Goal: Communication & Community: Answer question/provide support

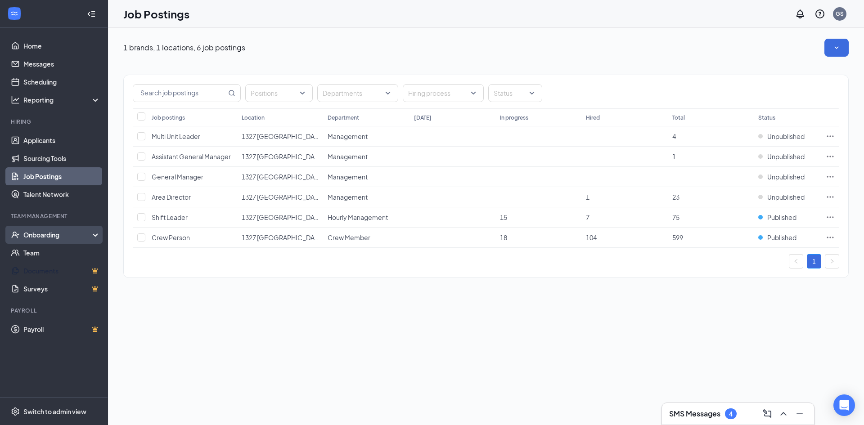
click at [83, 236] on div "Onboarding" at bounding box center [57, 234] width 69 height 9
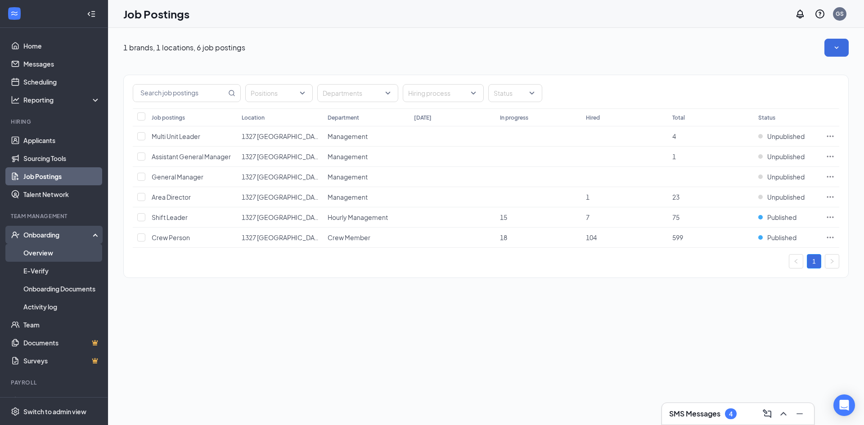
click at [82, 248] on link "Overview" at bounding box center [61, 253] width 77 height 18
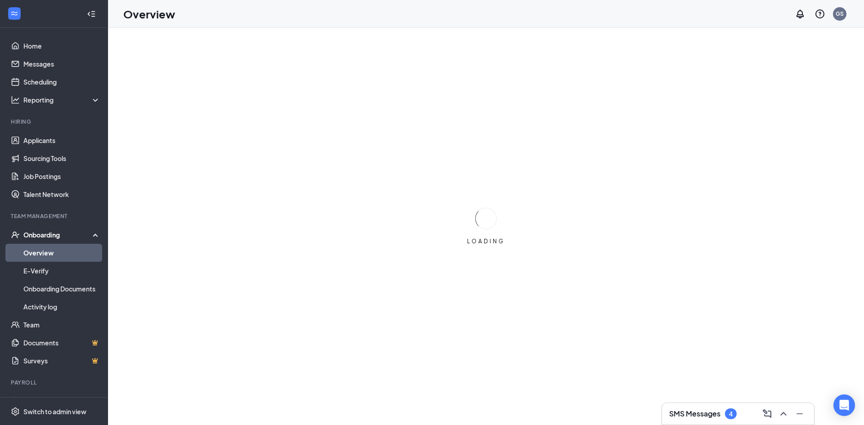
click at [38, 251] on link "Overview" at bounding box center [61, 253] width 77 height 18
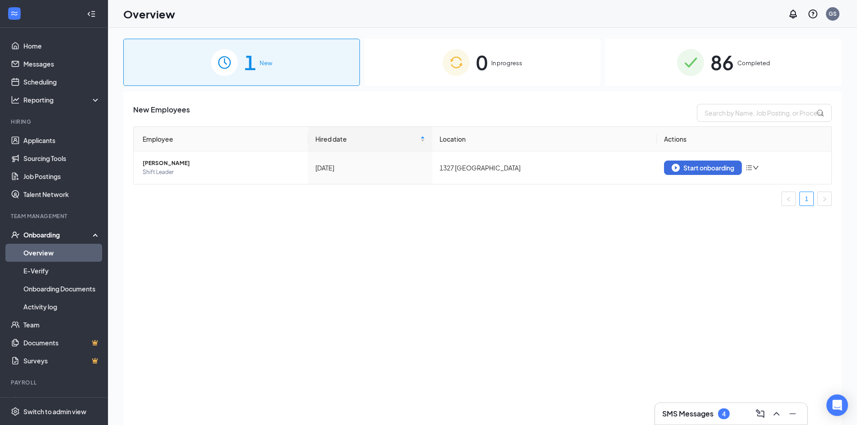
click at [669, 58] on div "86 Completed" at bounding box center [723, 62] width 237 height 47
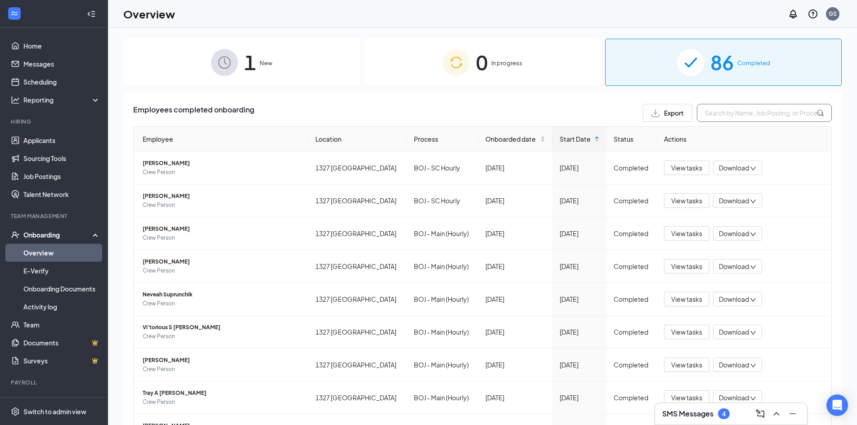
click at [721, 110] on input "text" at bounding box center [764, 113] width 135 height 18
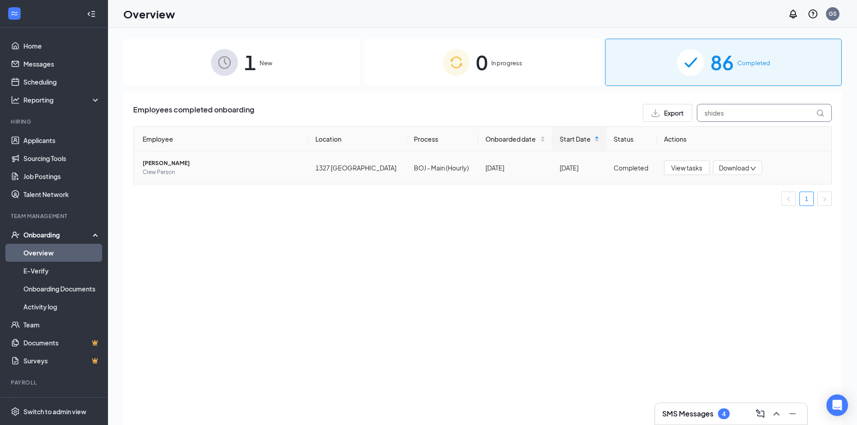
type input "shides"
click at [157, 162] on span "[PERSON_NAME]" at bounding box center [222, 163] width 158 height 9
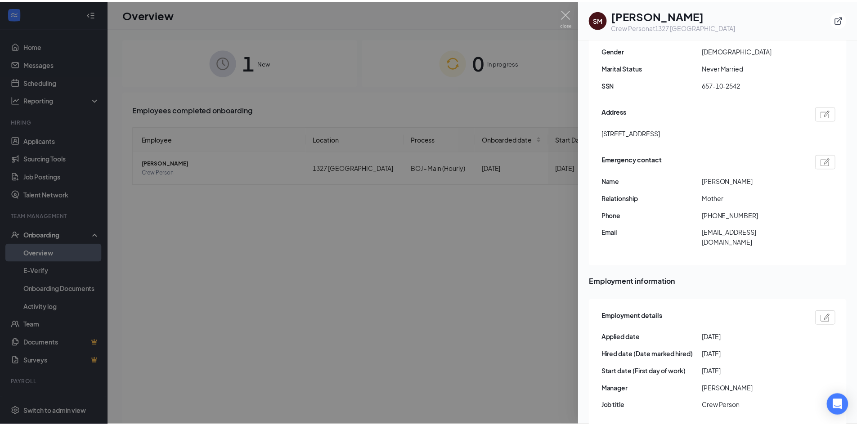
scroll to position [236, 0]
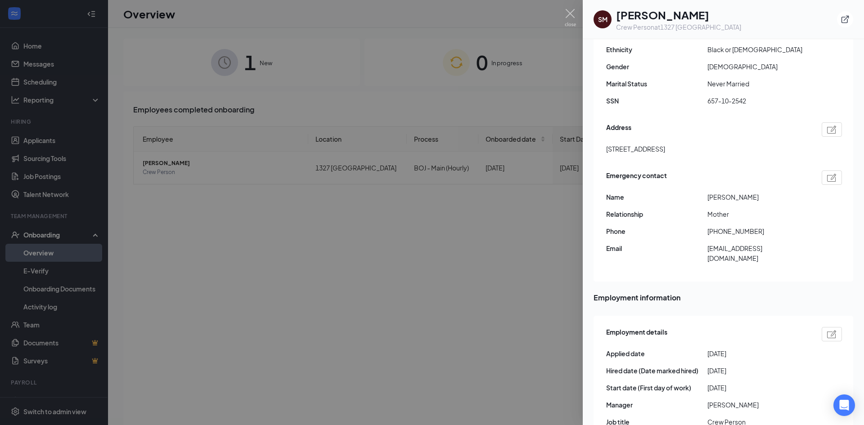
click at [828, 330] on img at bounding box center [831, 334] width 9 height 8
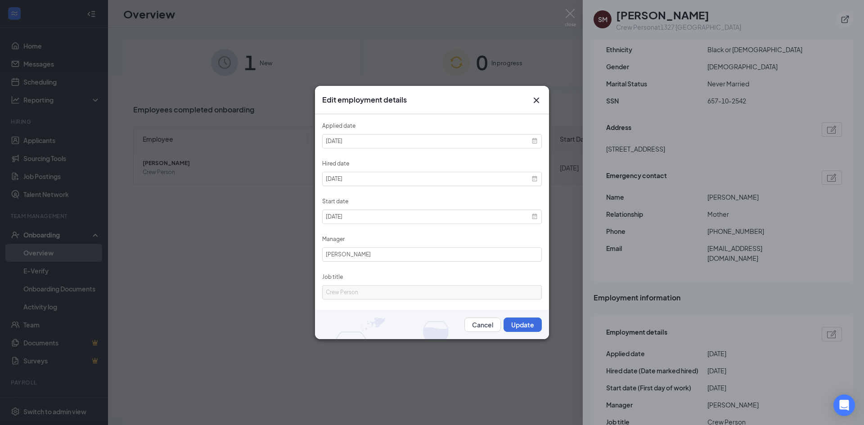
click at [568, 18] on div "Edit employment details Applied date [DATE] Hired date [DATE] Start date [DATE]…" at bounding box center [432, 212] width 864 height 425
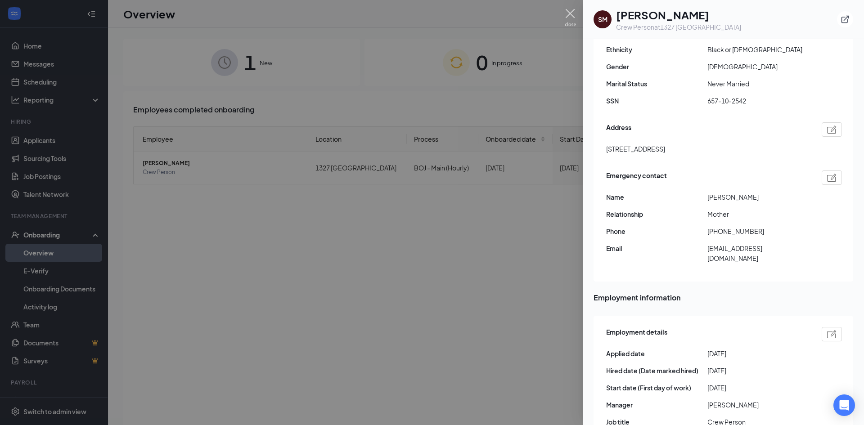
click at [570, 12] on img at bounding box center [570, 18] width 11 height 18
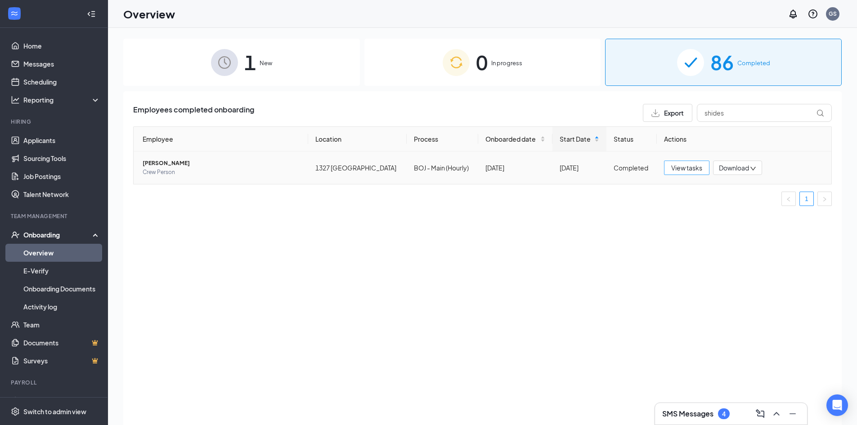
click at [699, 169] on span "View tasks" at bounding box center [686, 168] width 31 height 10
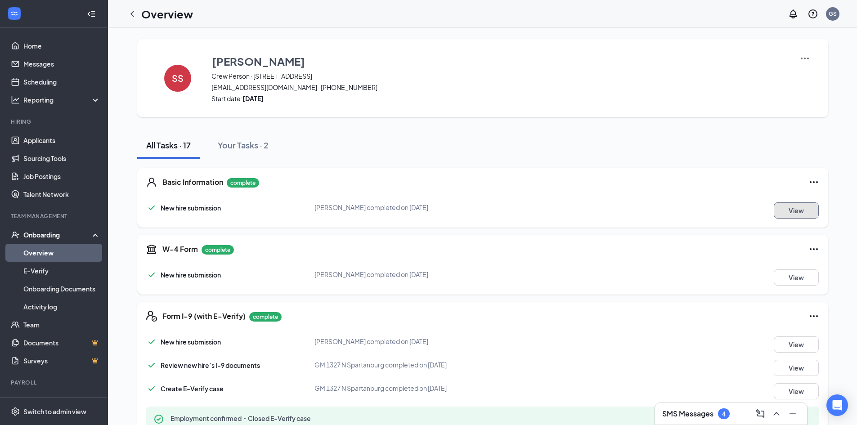
click at [788, 209] on button "View" at bounding box center [796, 210] width 45 height 16
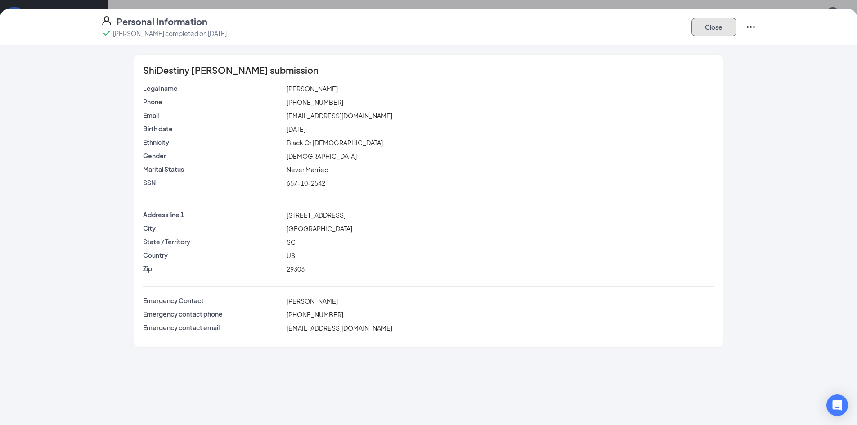
drag, startPoint x: 726, startPoint y: 27, endPoint x: 746, endPoint y: 2, distance: 31.7
click at [725, 27] on button "Close" at bounding box center [713, 27] width 45 height 18
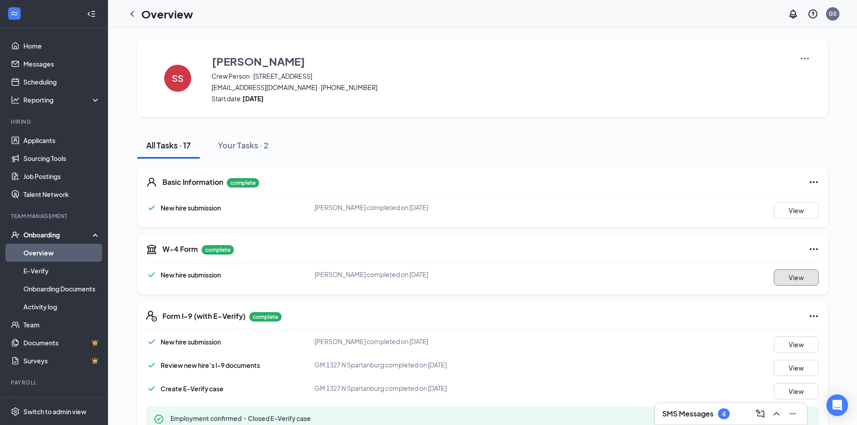
click at [783, 283] on button "View" at bounding box center [796, 277] width 45 height 16
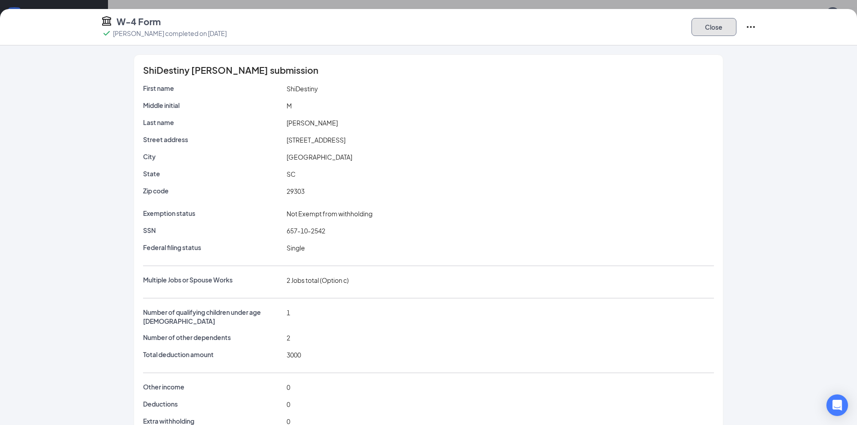
click at [718, 31] on button "Close" at bounding box center [713, 27] width 45 height 18
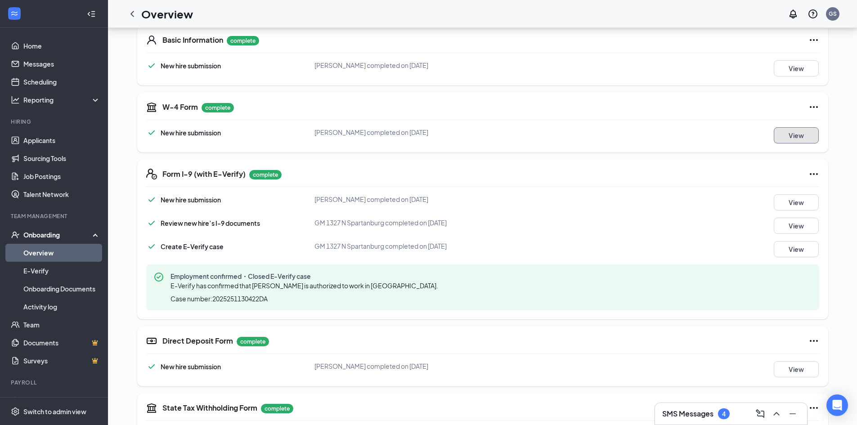
scroll to position [180, 0]
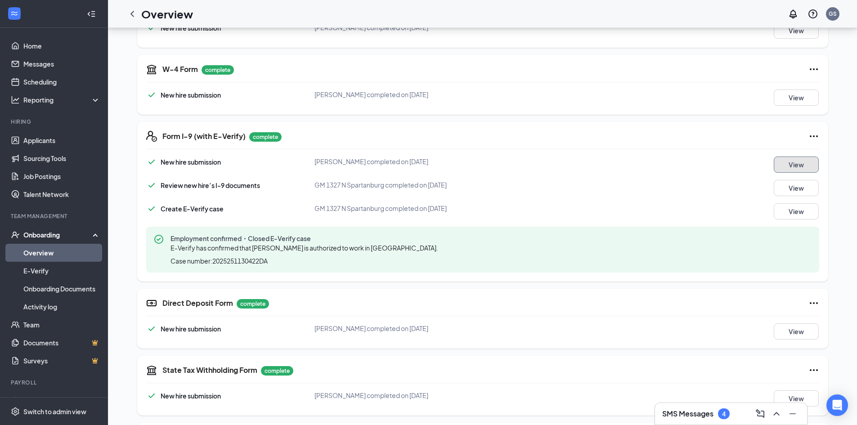
click at [799, 165] on button "View" at bounding box center [796, 165] width 45 height 16
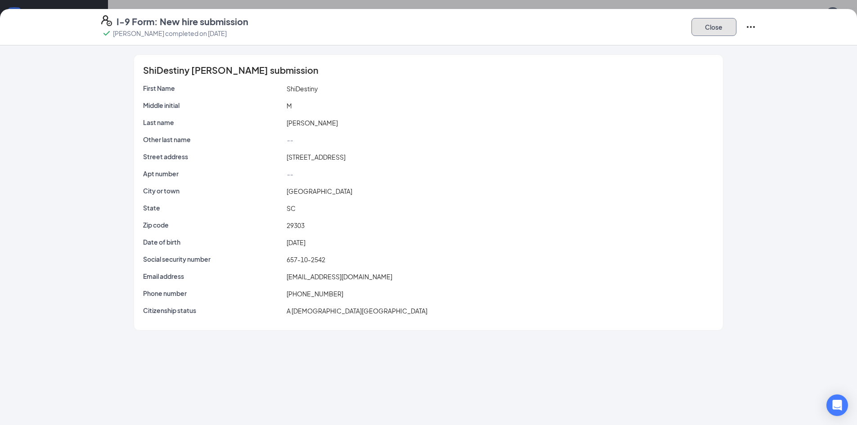
click at [709, 34] on button "Close" at bounding box center [713, 27] width 45 height 18
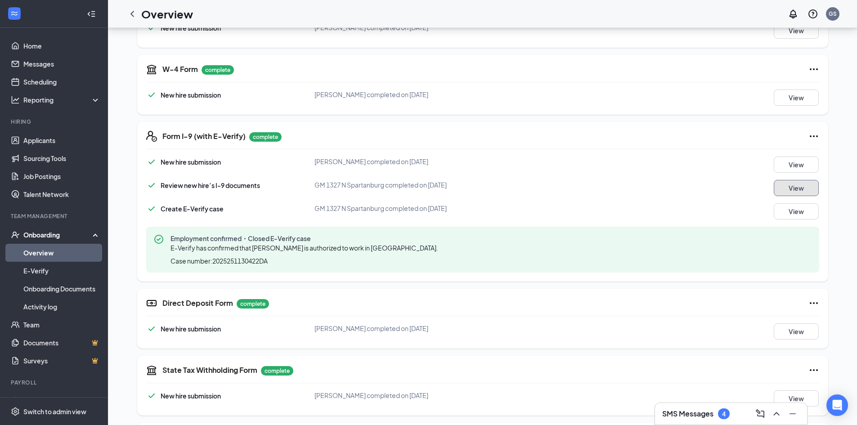
click at [795, 182] on button "View" at bounding box center [796, 188] width 45 height 16
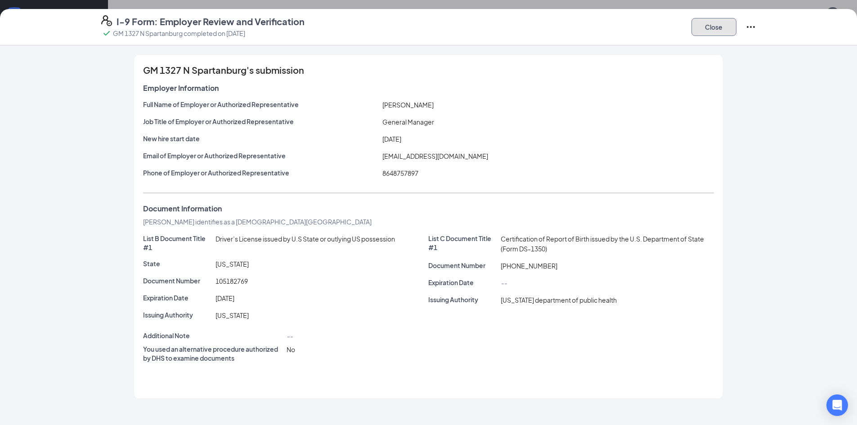
click at [707, 31] on button "Close" at bounding box center [713, 27] width 45 height 18
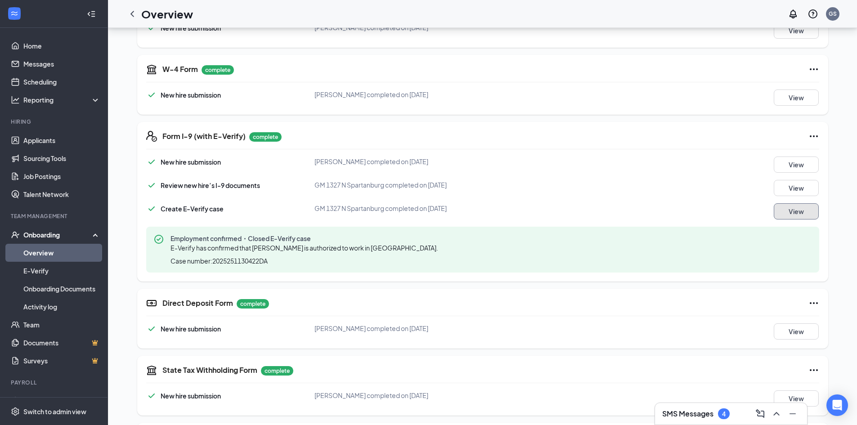
click at [803, 216] on button "View" at bounding box center [796, 211] width 45 height 16
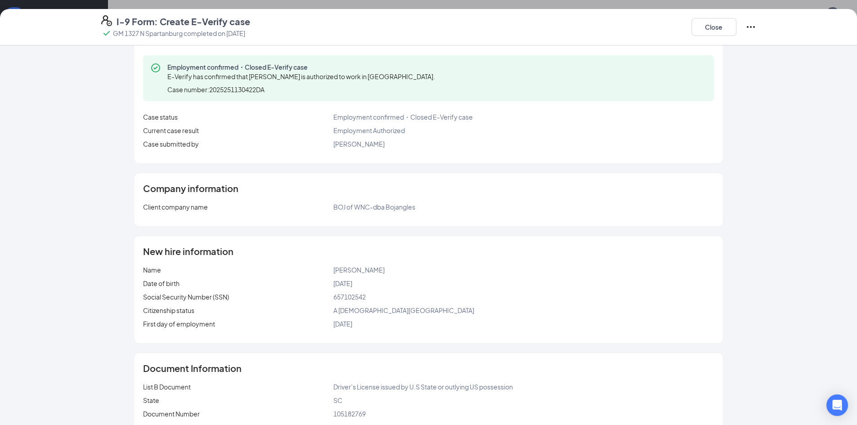
scroll to position [132, 0]
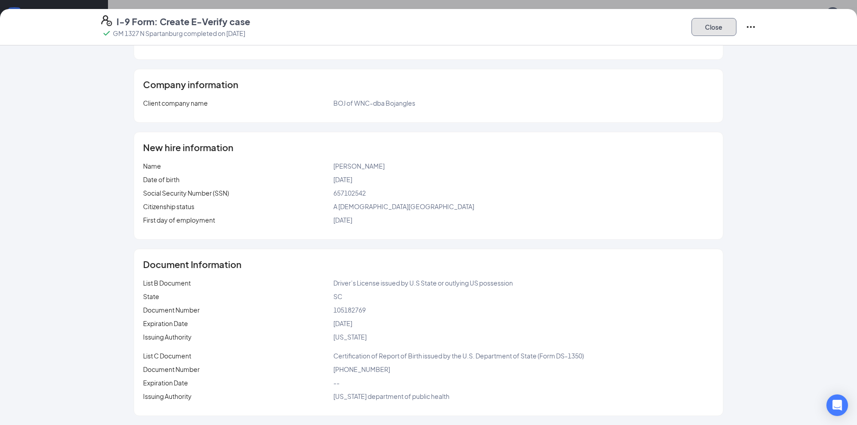
click at [716, 32] on button "Close" at bounding box center [713, 27] width 45 height 18
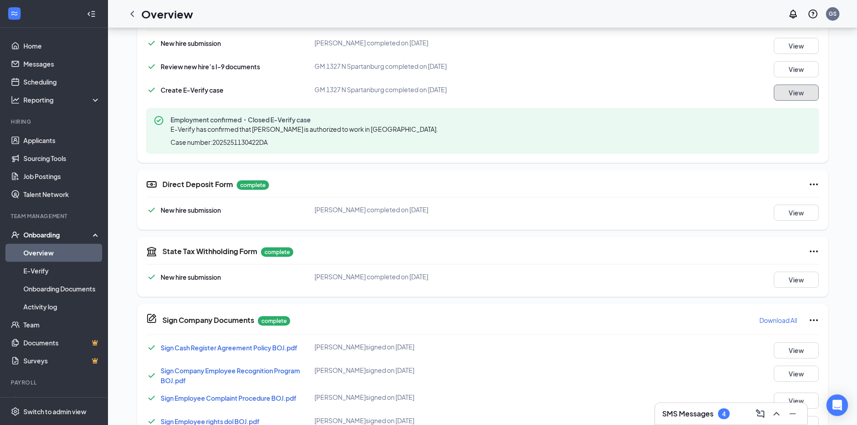
scroll to position [315, 0]
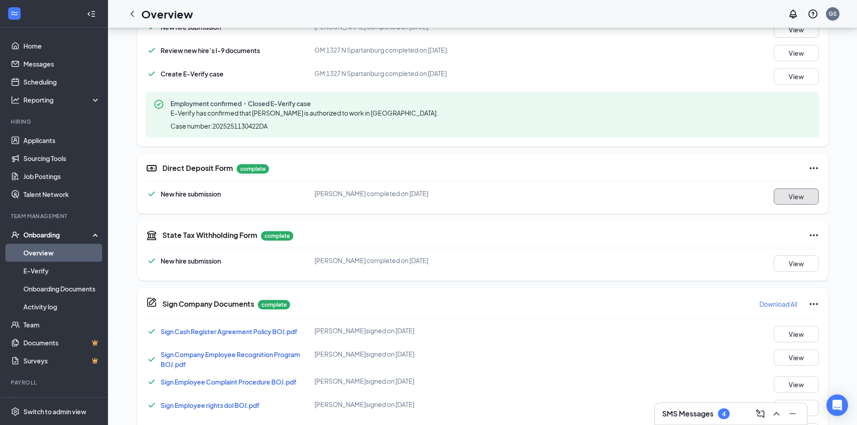
click at [784, 197] on button "View" at bounding box center [796, 197] width 45 height 16
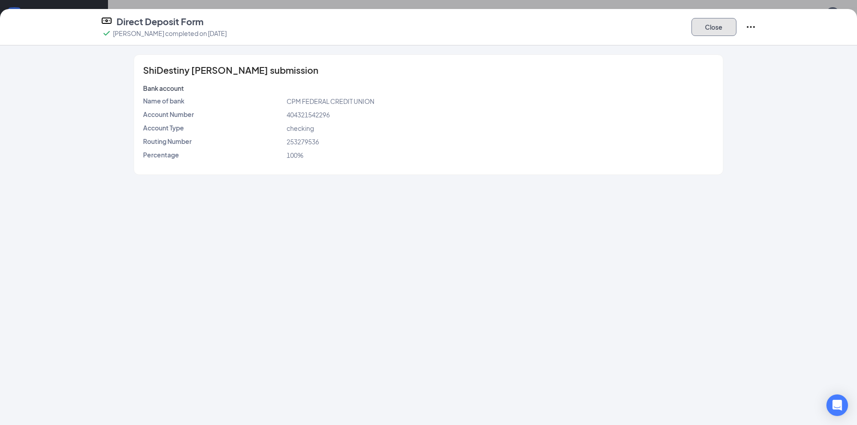
click at [704, 31] on button "Close" at bounding box center [713, 27] width 45 height 18
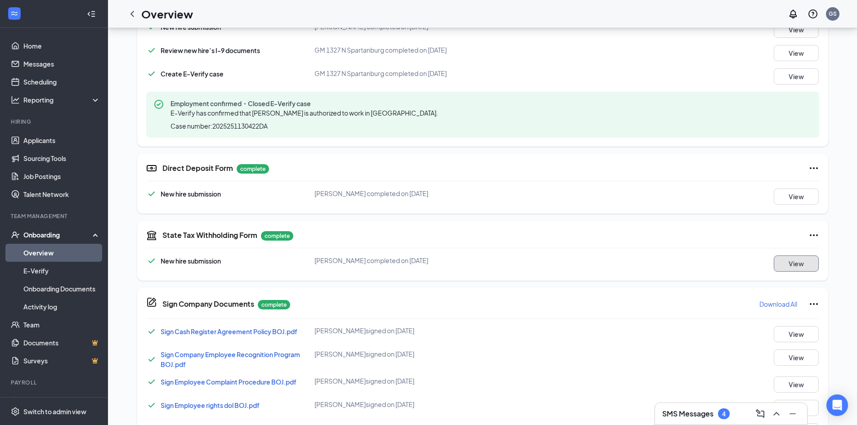
click at [799, 270] on button "View" at bounding box center [796, 264] width 45 height 16
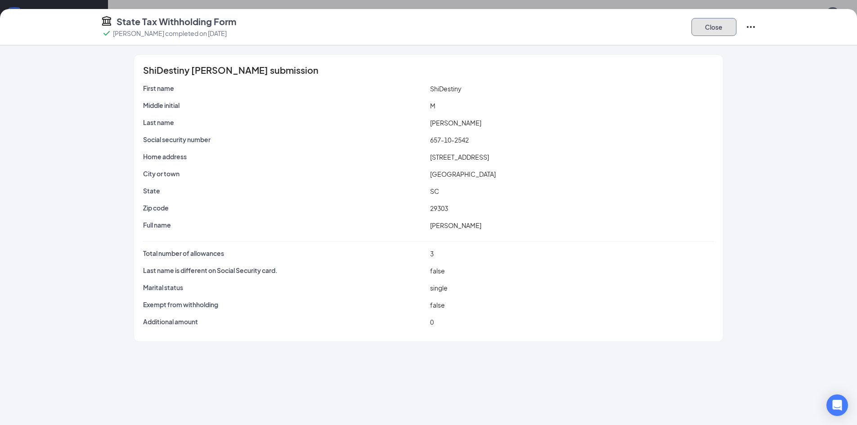
click at [715, 30] on button "Close" at bounding box center [713, 27] width 45 height 18
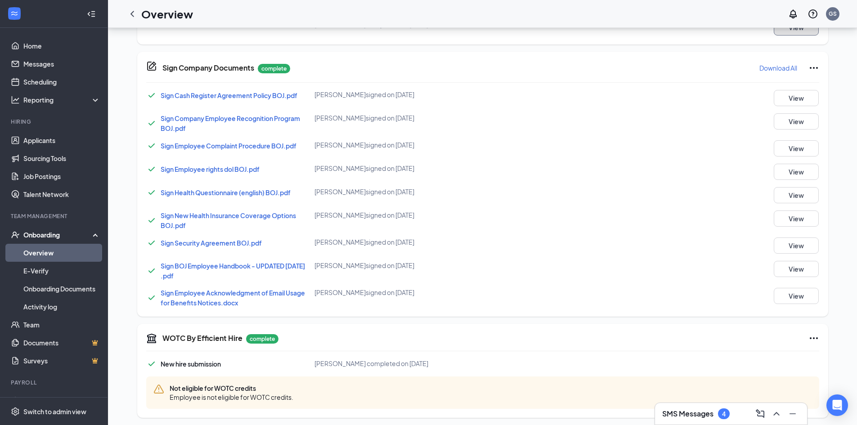
scroll to position [555, 0]
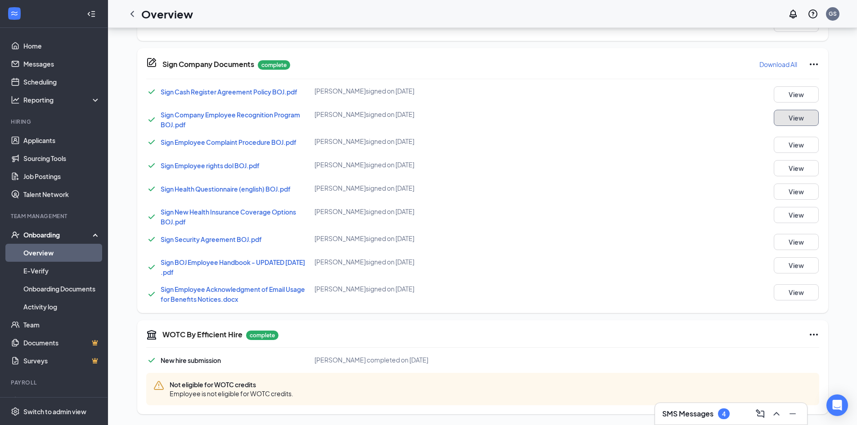
click at [797, 116] on button "View" at bounding box center [796, 118] width 45 height 16
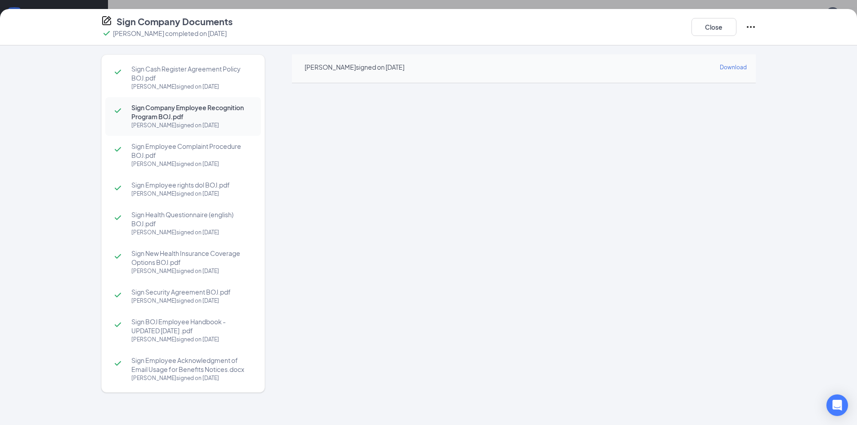
click at [209, 370] on span "Sign Employee Acknowledgment of Email Usage for Benefits Notices.docx" at bounding box center [191, 365] width 121 height 18
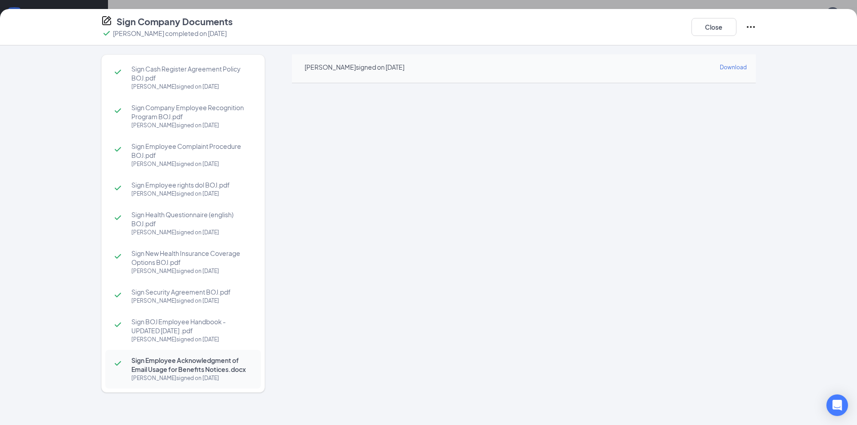
click at [201, 322] on span "Sign BOJ Employee Handbook - UPDATED [DATE] .pdf" at bounding box center [191, 326] width 121 height 18
click at [195, 304] on div "[PERSON_NAME] signed on [DATE]" at bounding box center [191, 300] width 121 height 9
click at [197, 187] on span "Sign Employee rights dol BOJ.pdf" at bounding box center [191, 184] width 121 height 9
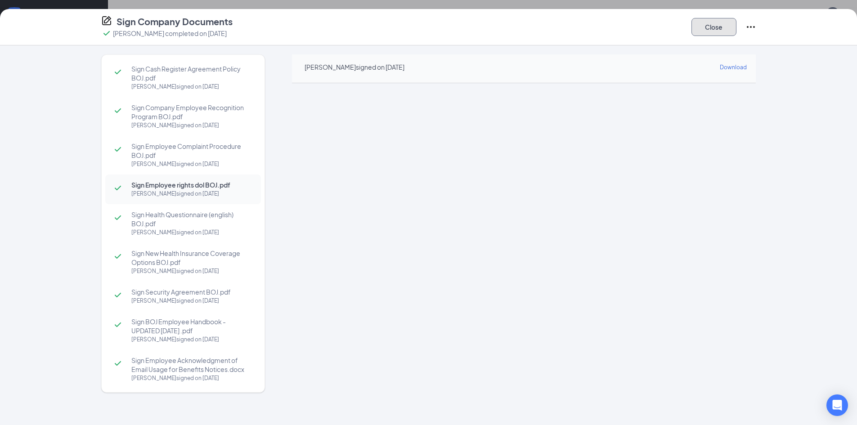
click at [704, 32] on button "Close" at bounding box center [713, 27] width 45 height 18
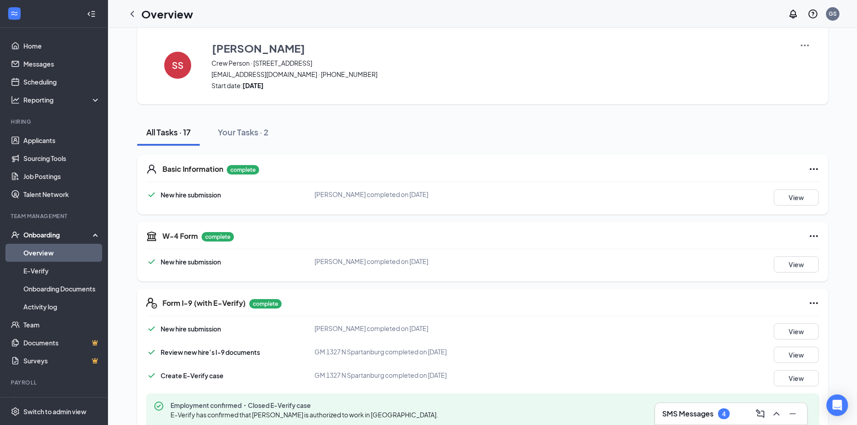
scroll to position [0, 0]
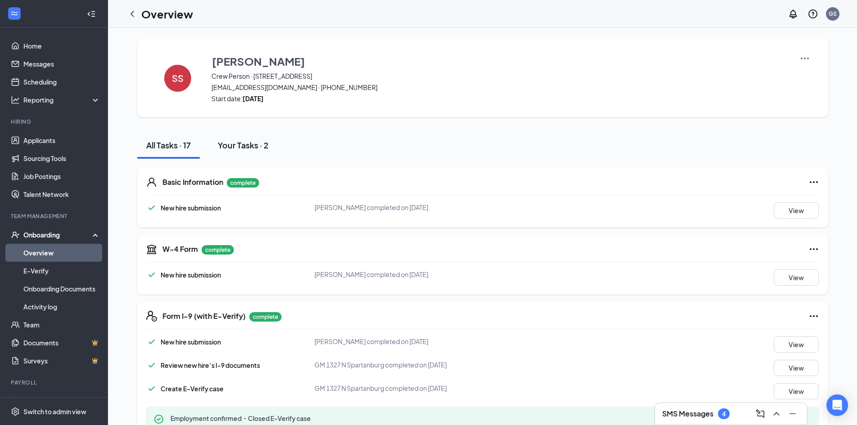
click at [246, 140] on div "Your Tasks · 2" at bounding box center [243, 144] width 51 height 11
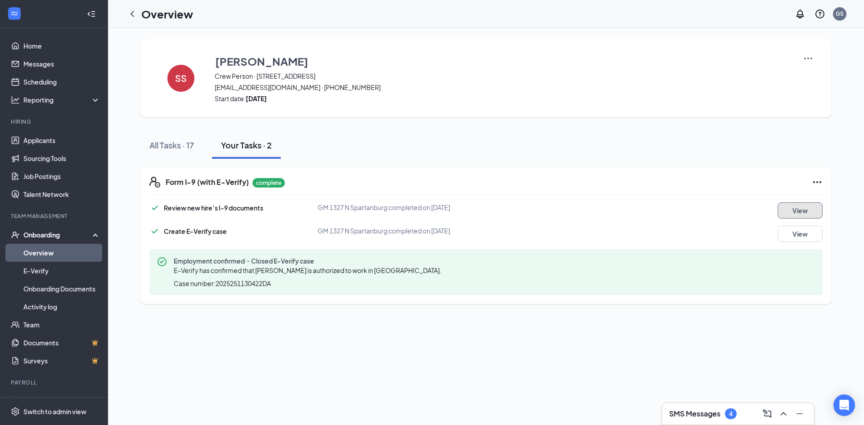
click at [803, 212] on button "View" at bounding box center [799, 210] width 45 height 16
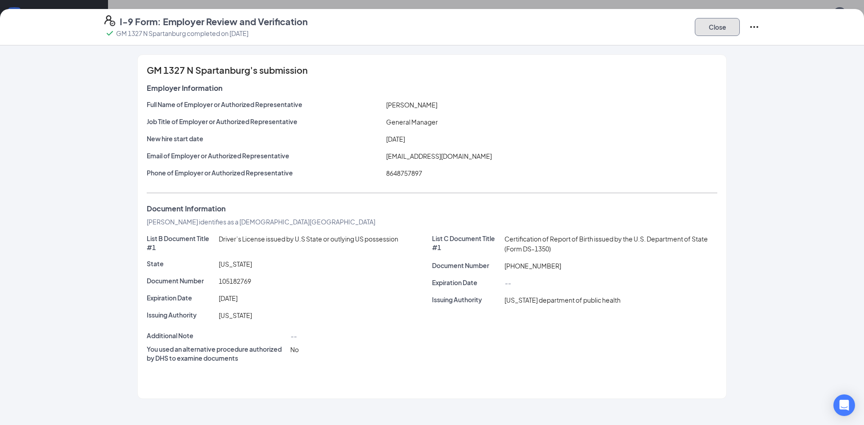
click at [707, 31] on button "Close" at bounding box center [717, 27] width 45 height 18
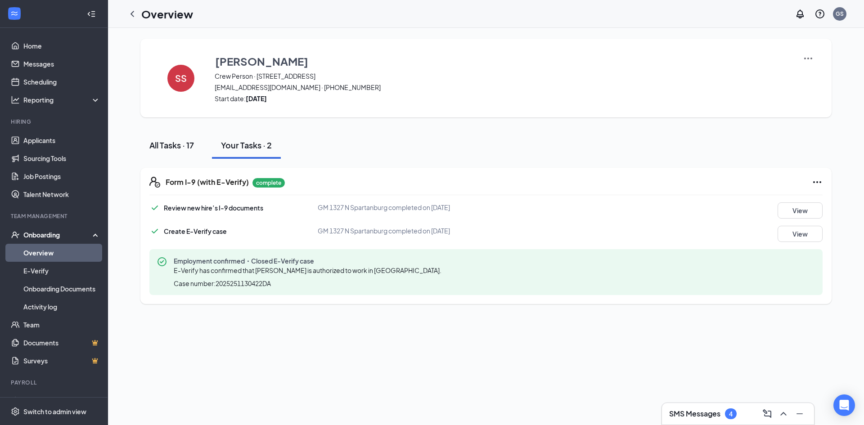
click at [190, 139] on div "All Tasks · 17" at bounding box center [171, 144] width 45 height 11
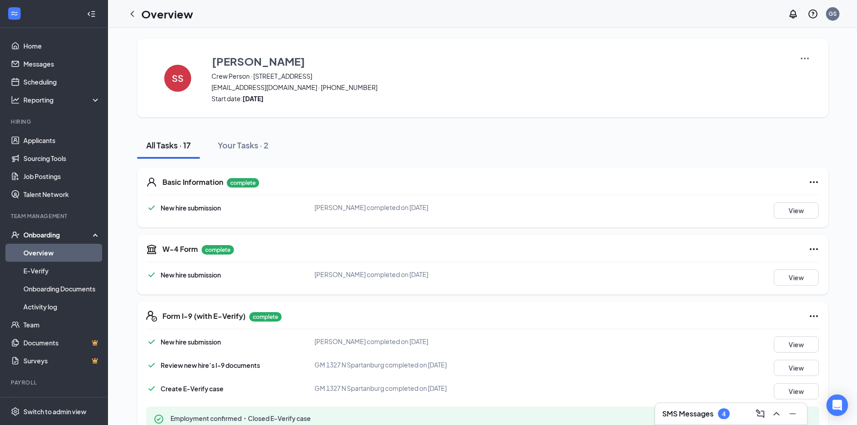
scroll to position [45, 0]
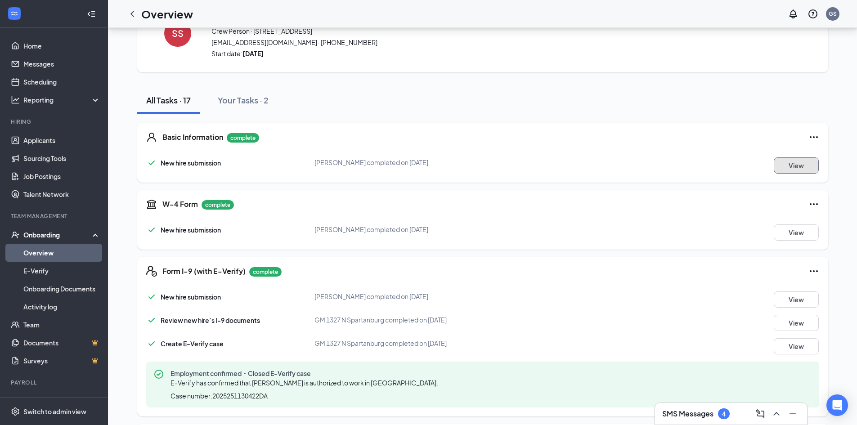
click at [789, 168] on button "View" at bounding box center [796, 165] width 45 height 16
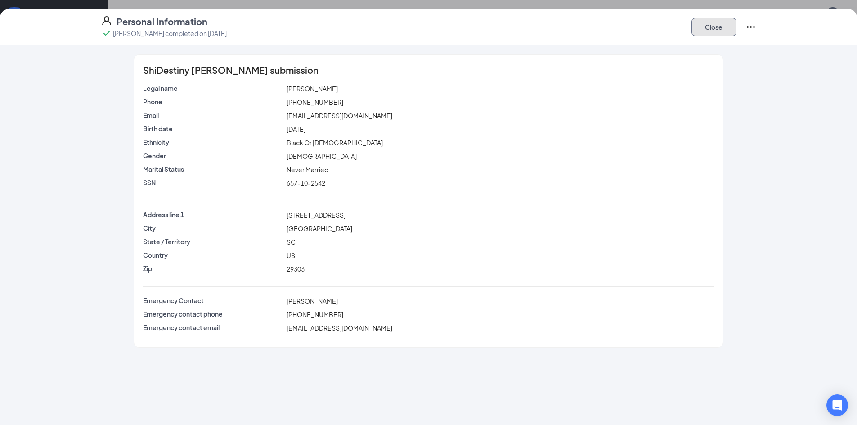
click at [710, 29] on button "Close" at bounding box center [713, 27] width 45 height 18
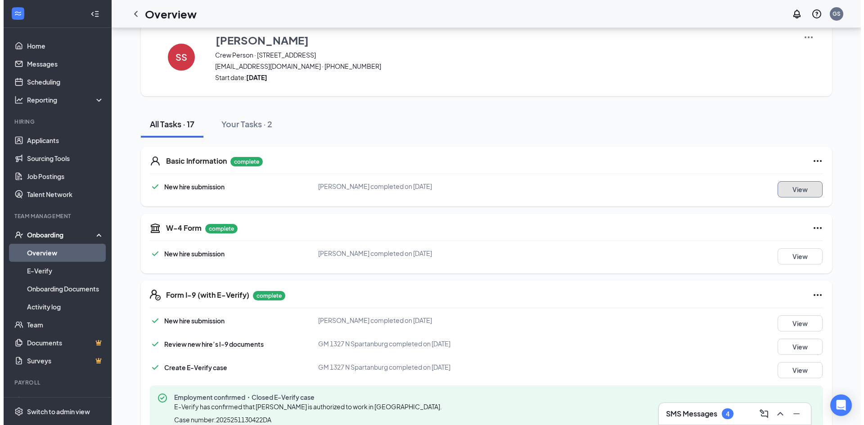
scroll to position [0, 0]
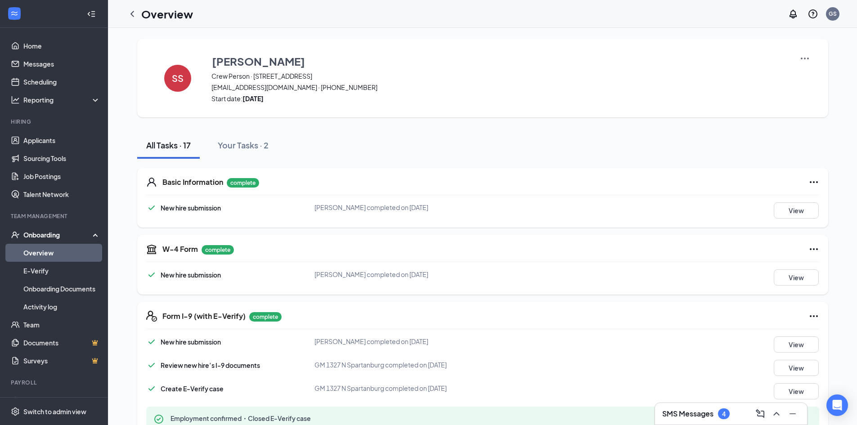
click at [805, 61] on img at bounding box center [804, 58] width 11 height 11
click at [806, 58] on img at bounding box center [804, 58] width 11 height 11
click at [806, 61] on img at bounding box center [804, 58] width 11 height 11
click at [808, 77] on span "View details" at bounding box center [804, 75] width 35 height 10
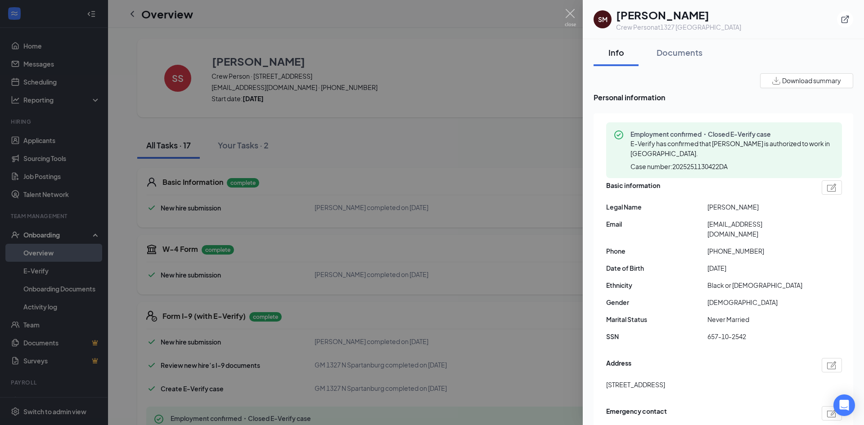
click at [808, 79] on span "Download summary" at bounding box center [811, 80] width 59 height 9
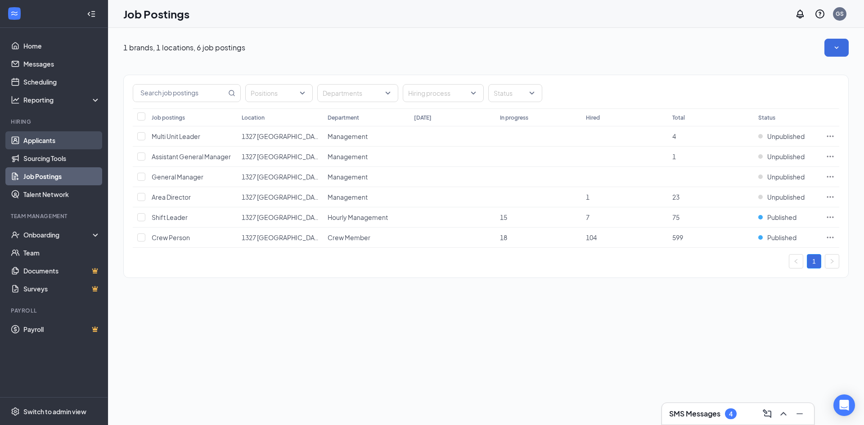
click at [62, 139] on link "Applicants" at bounding box center [61, 140] width 77 height 18
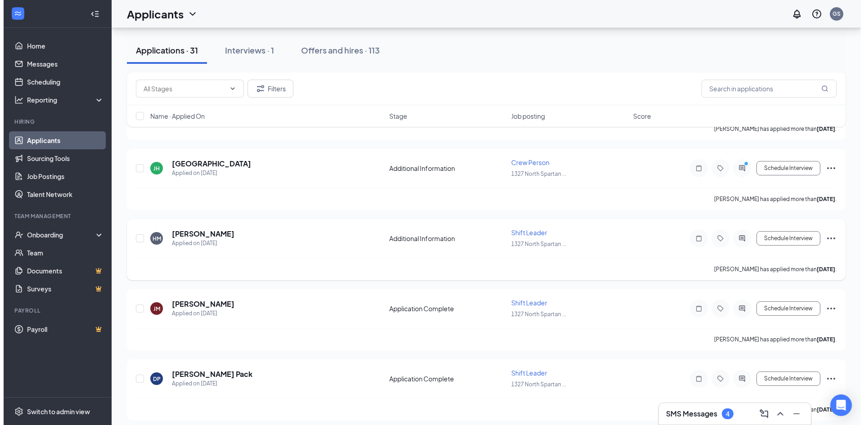
scroll to position [315, 0]
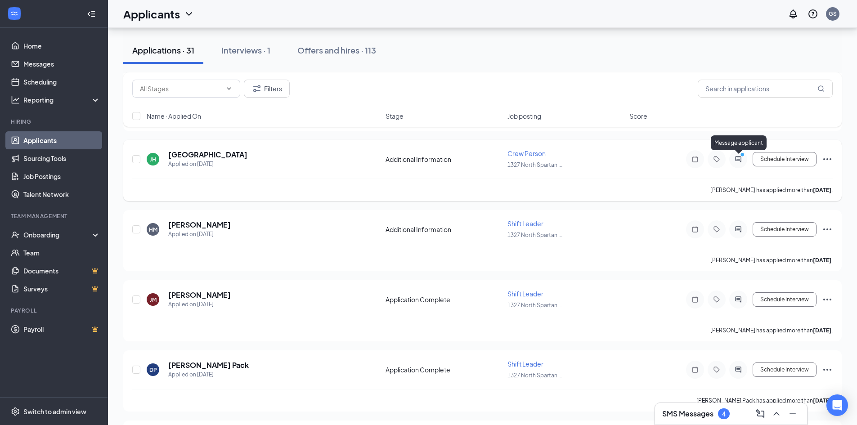
click at [742, 159] on icon "PrimaryDot" at bounding box center [743, 155] width 11 height 7
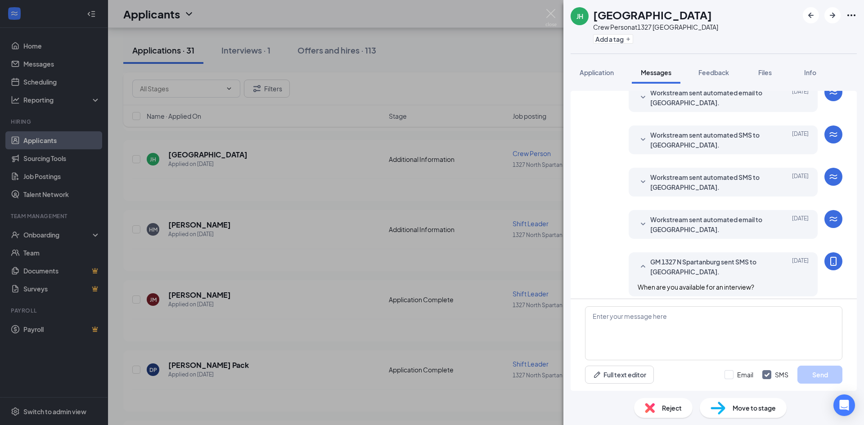
scroll to position [178, 0]
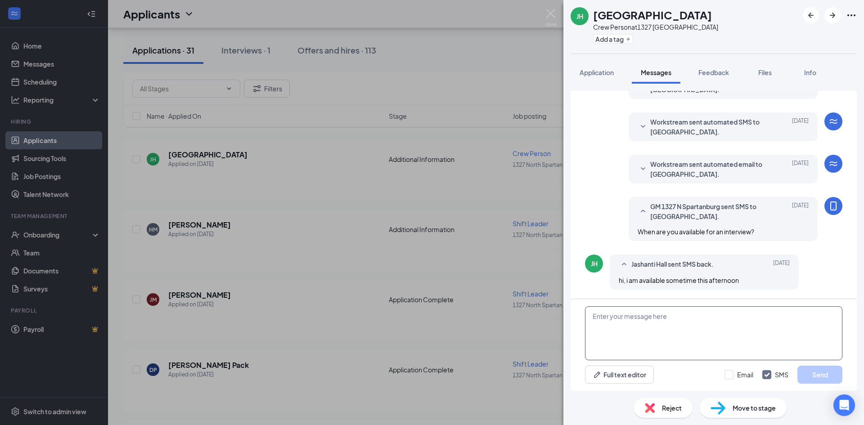
click at [736, 318] on textarea at bounding box center [713, 333] width 257 height 54
type textarea "You can come in for an interview at anytime."
click at [814, 373] on button "Send" at bounding box center [819, 375] width 45 height 18
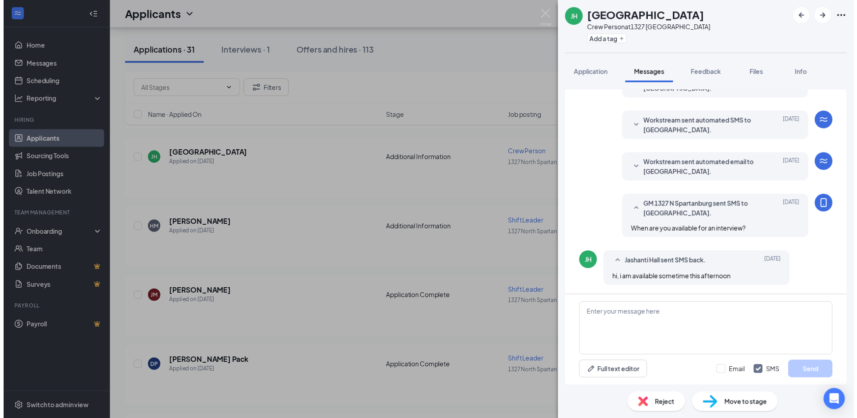
scroll to position [236, 0]
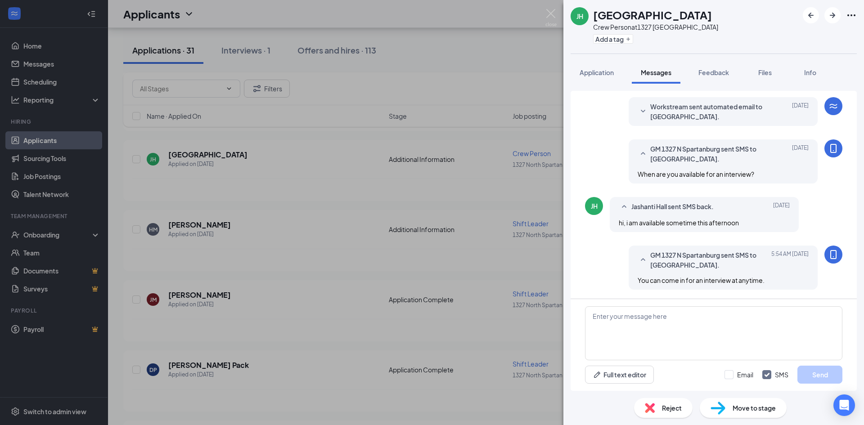
click at [439, 264] on div "JH Jashanti Hall Crew Person at 1327 North Spartanburg Add a tag Application Me…" at bounding box center [432, 212] width 864 height 425
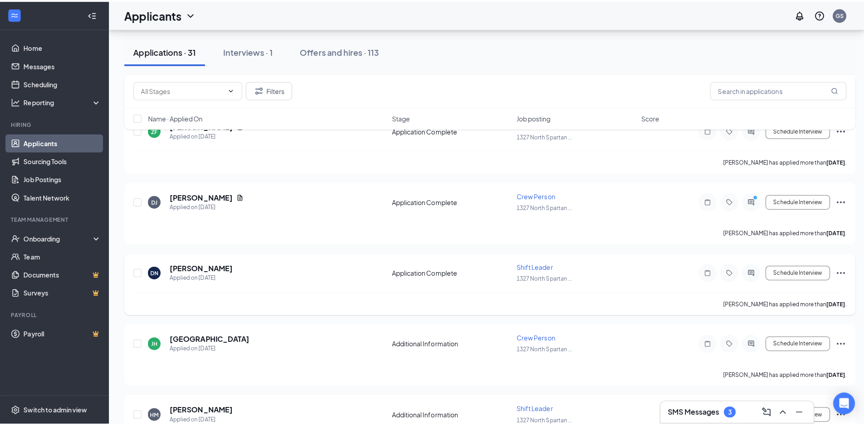
scroll to position [90, 0]
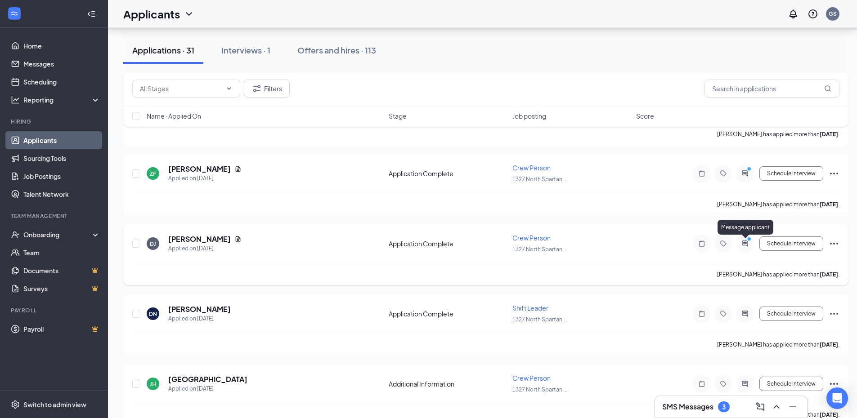
click at [746, 239] on icon "PrimaryDot" at bounding box center [750, 240] width 11 height 7
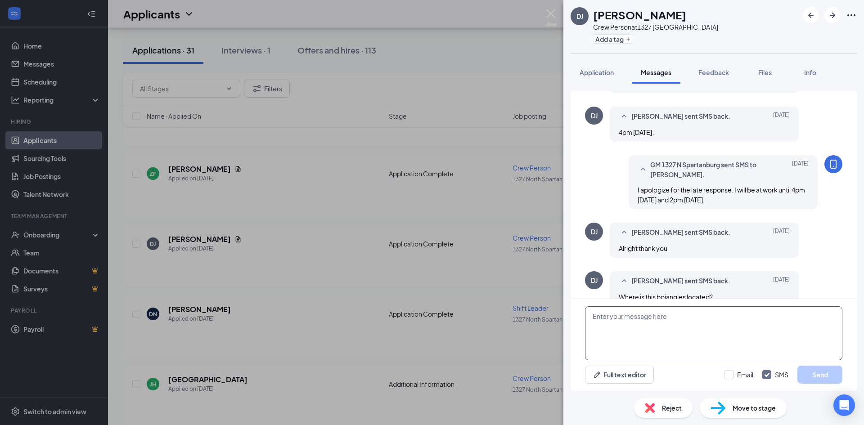
scroll to position [331, 0]
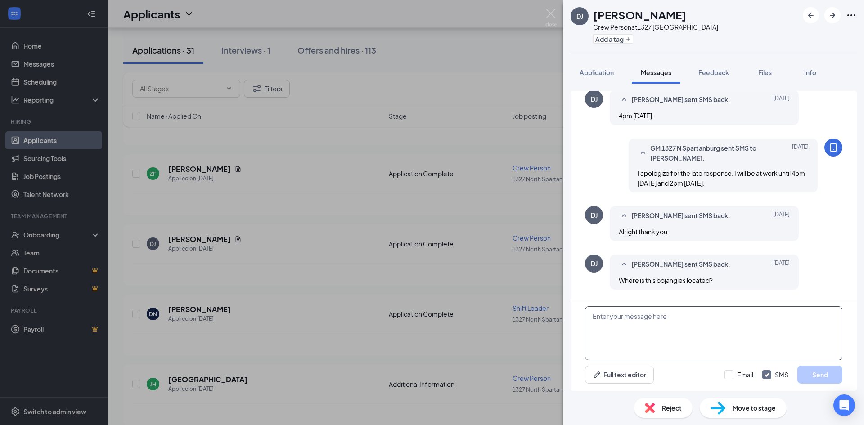
click at [734, 327] on textarea at bounding box center [713, 333] width 257 height 54
type textarea "1485 boiling springs rd"
click at [812, 377] on button "Send" at bounding box center [819, 375] width 45 height 18
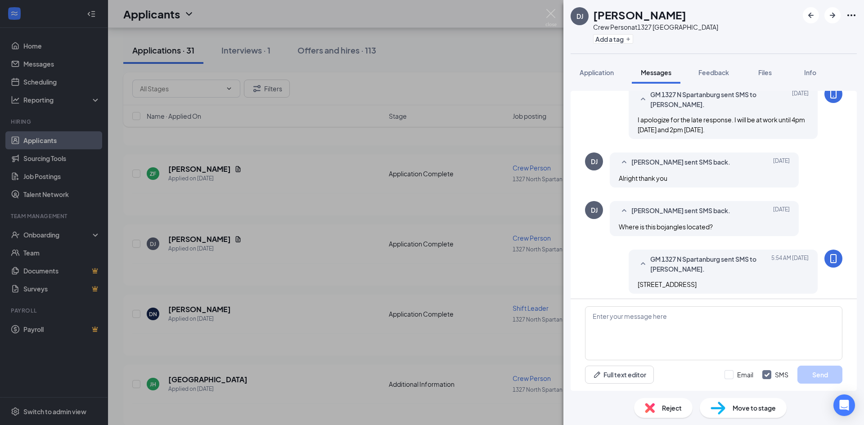
scroll to position [389, 0]
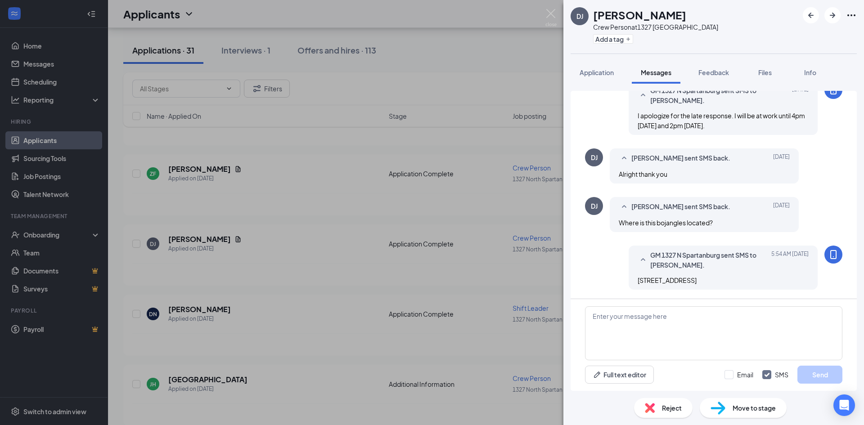
click at [453, 186] on div "DJ Da’Maiya Johnson Crew Person at 1327 North Spartanburg Add a tag Application…" at bounding box center [432, 212] width 864 height 425
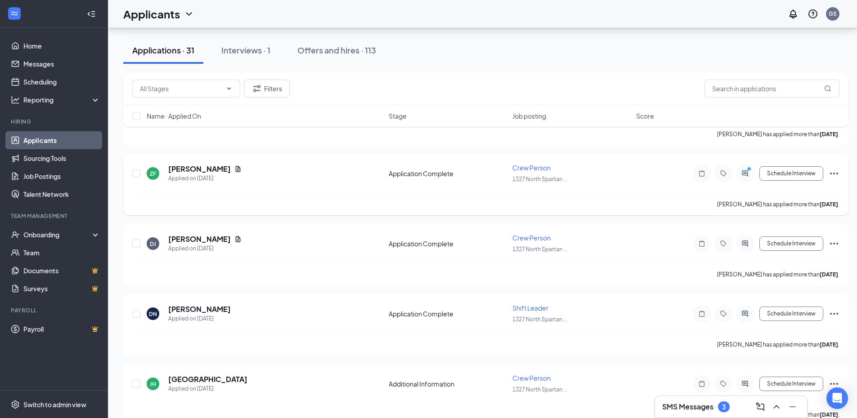
click at [750, 177] on div at bounding box center [745, 174] width 18 height 18
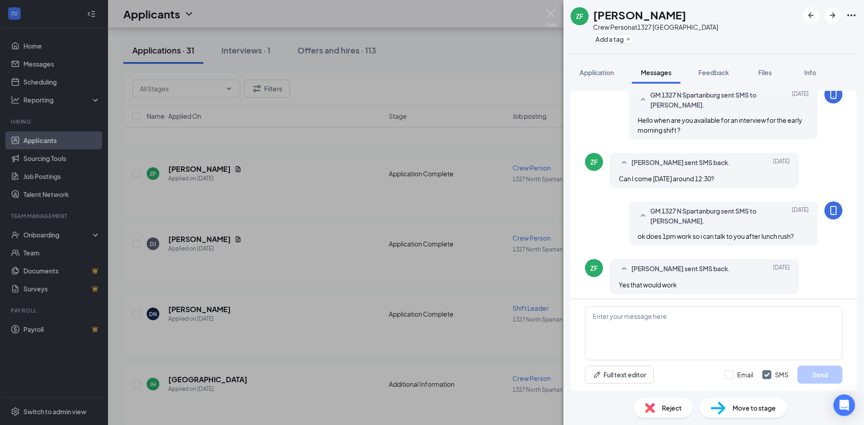
scroll to position [238, 0]
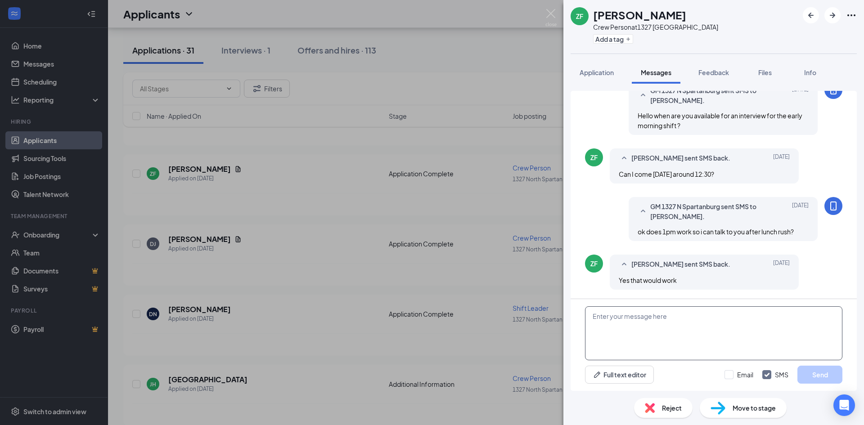
click at [714, 323] on textarea at bounding box center [713, 333] width 257 height 54
type textarea "ok se you then!"
click at [823, 381] on button "Send" at bounding box center [819, 375] width 45 height 18
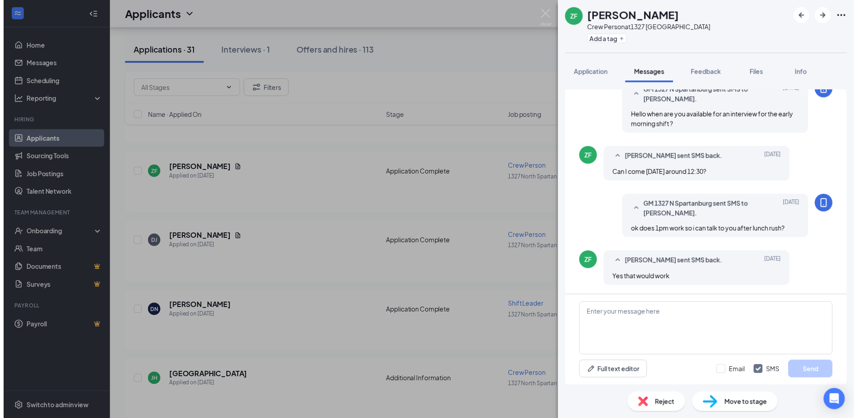
scroll to position [296, 0]
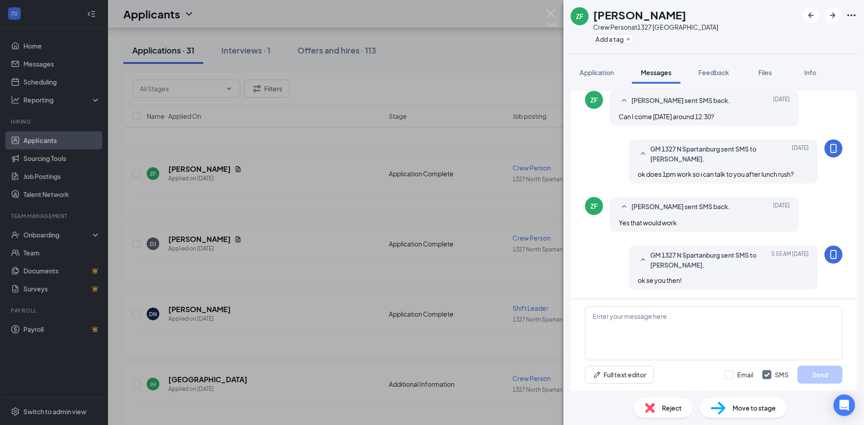
click at [385, 310] on div "ZF Zharia Foster Crew Person at 1327 North Spartanburg Add a tag Application Me…" at bounding box center [432, 212] width 864 height 425
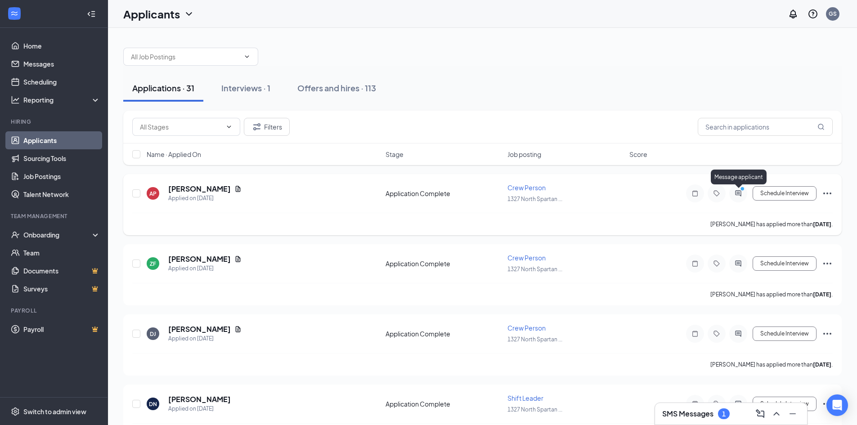
click at [742, 195] on icon "ActiveChat" at bounding box center [738, 193] width 11 height 7
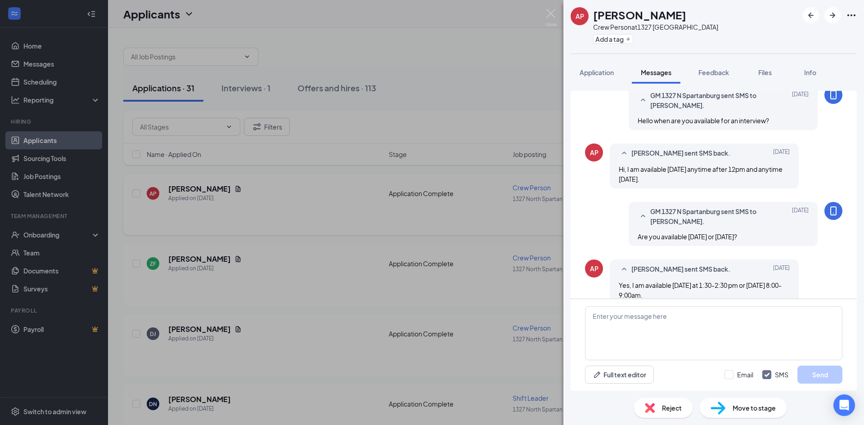
scroll to position [248, 0]
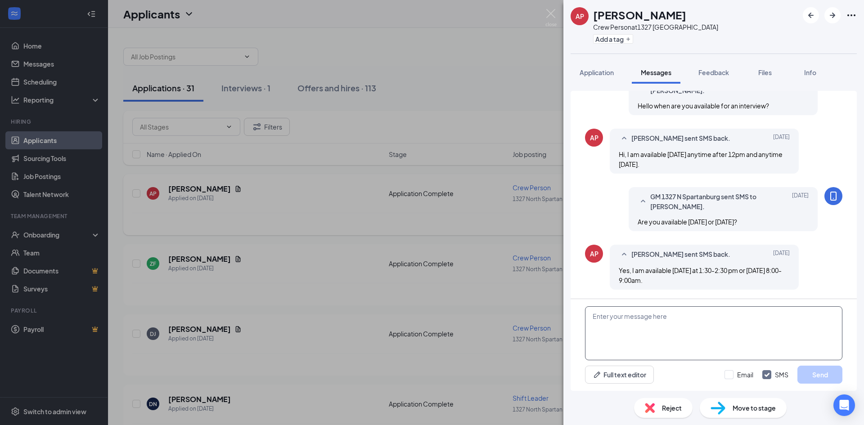
click at [726, 321] on textarea at bounding box center [713, 333] width 257 height 54
type textarea "You can come in for an interview at anytime!"
click at [812, 369] on button "Send" at bounding box center [819, 375] width 45 height 18
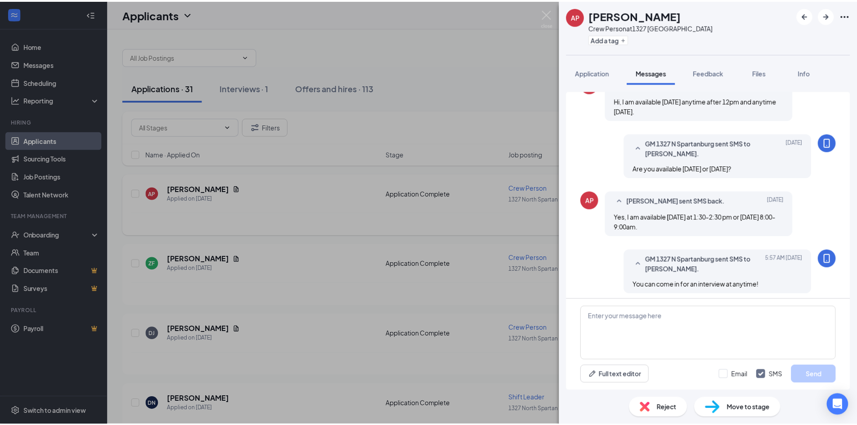
scroll to position [306, 0]
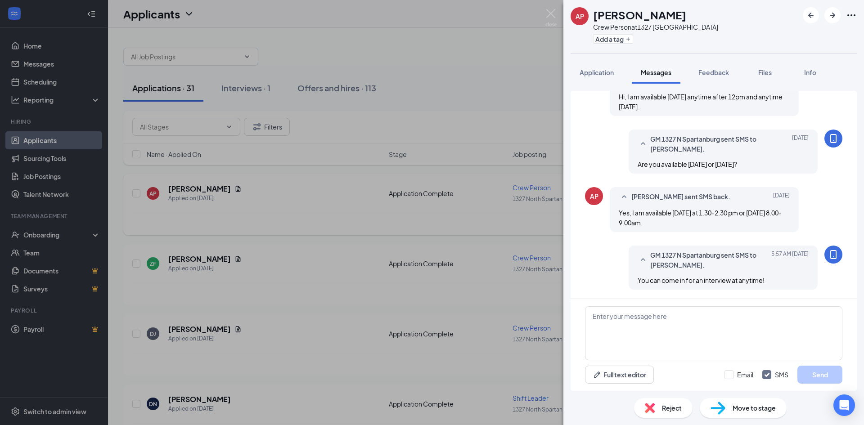
click at [485, 280] on div "AP Alaina Porter Crew Person at 1327 North Spartanburg Add a tag Application Me…" at bounding box center [432, 212] width 864 height 425
